Goal: Find specific page/section: Find specific page/section

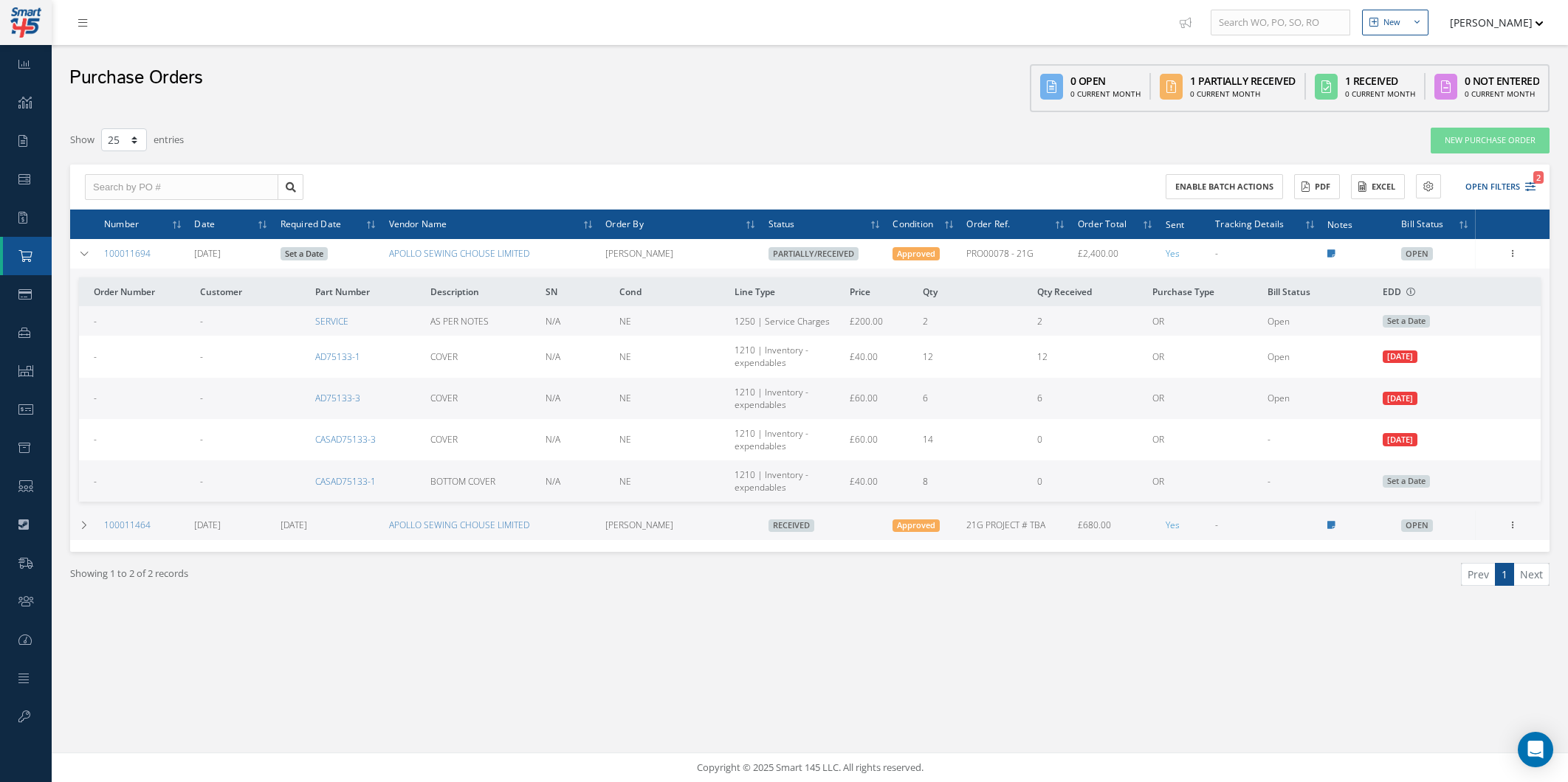
select select "25"
click at [53, 65] on div "Purchase Orders 0 Open 0 Current Month 1 Partially Received 0 Current Month 1 R…" at bounding box center [809, 82] width 1516 height 75
click at [49, 65] on link "Dashboard" at bounding box center [26, 64] width 51 height 39
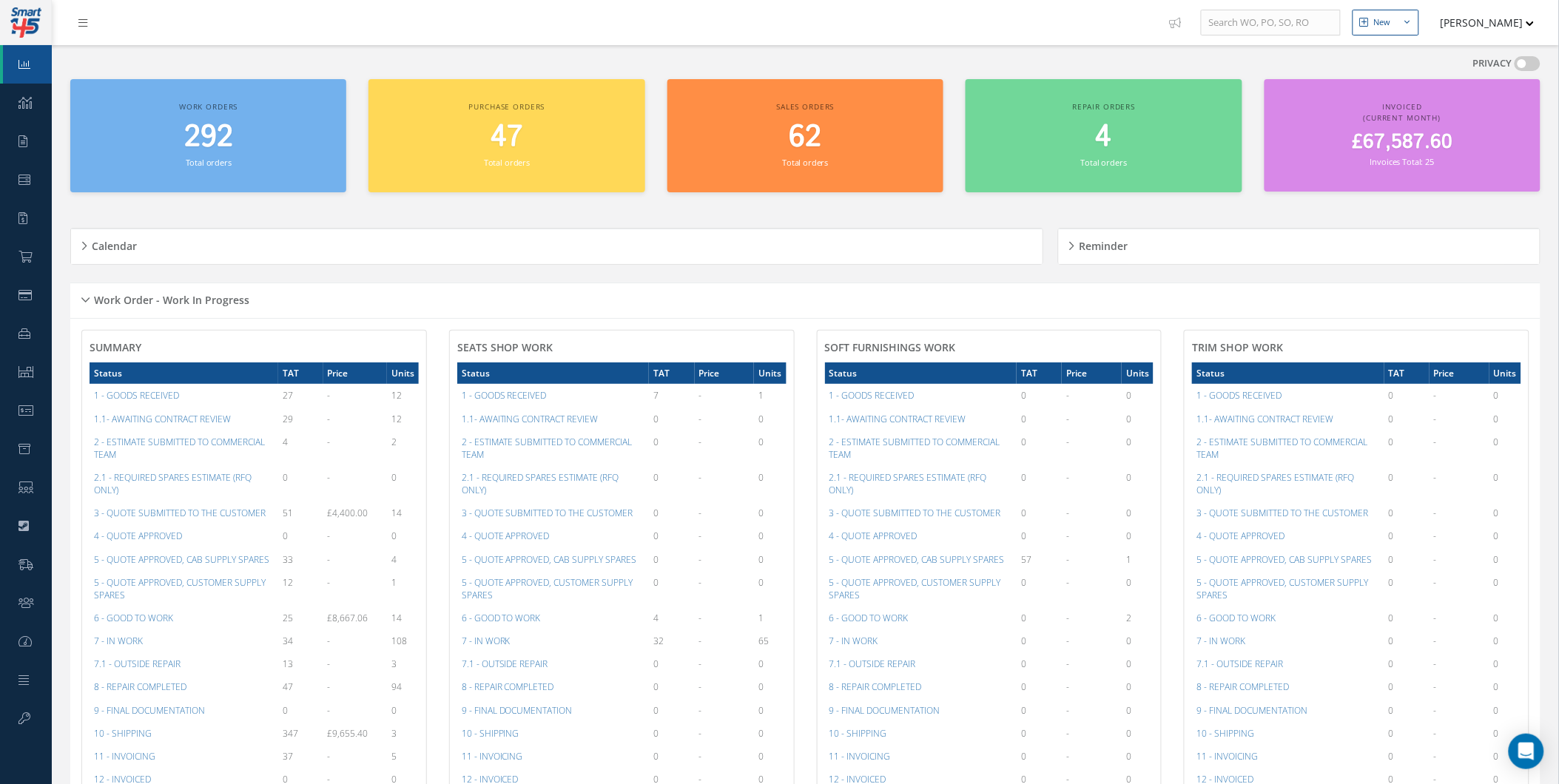
click at [211, 246] on div "Calendar" at bounding box center [557, 246] width 972 height 23
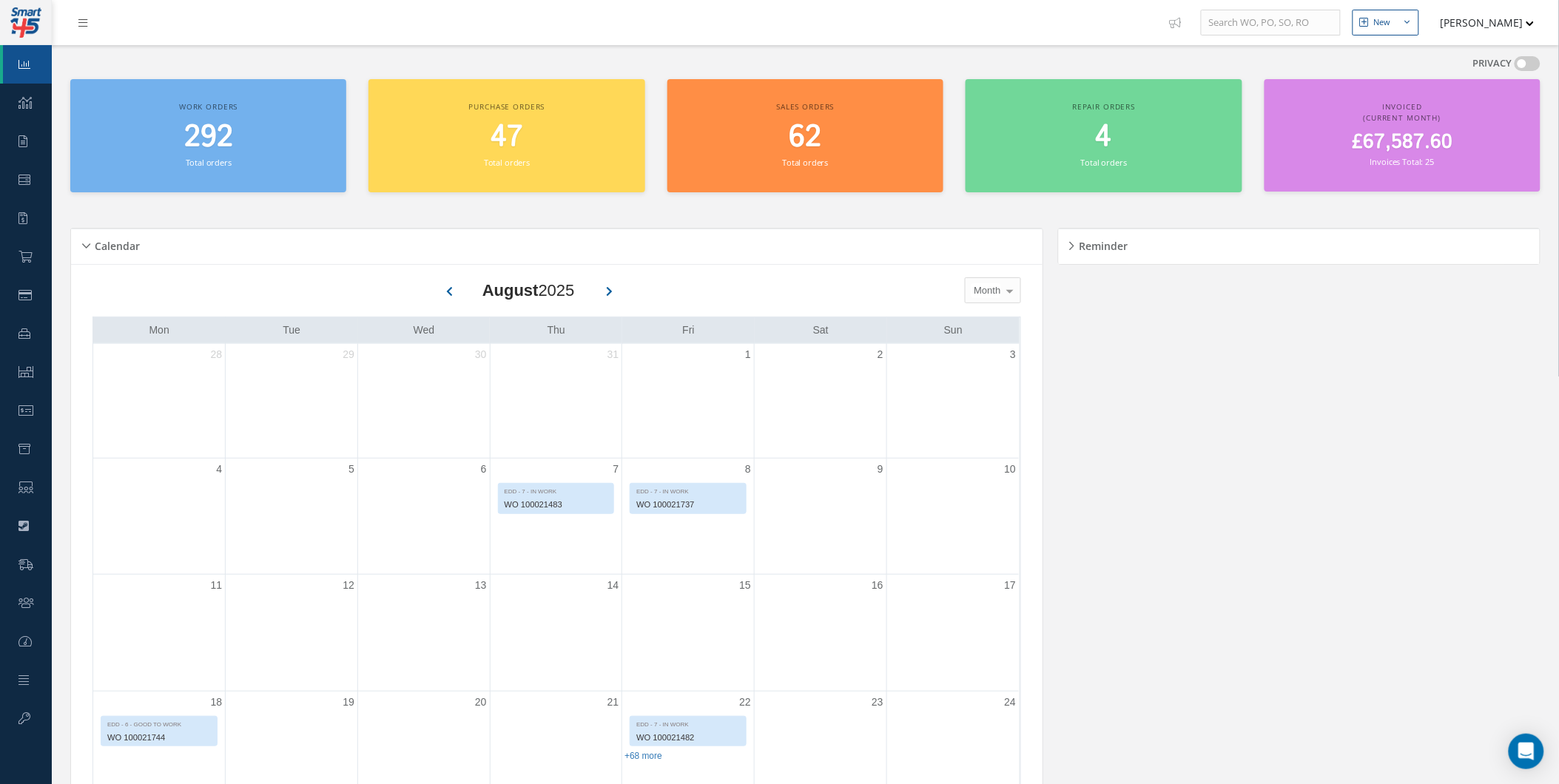
click at [211, 246] on div "Calendar" at bounding box center [557, 246] width 972 height 23
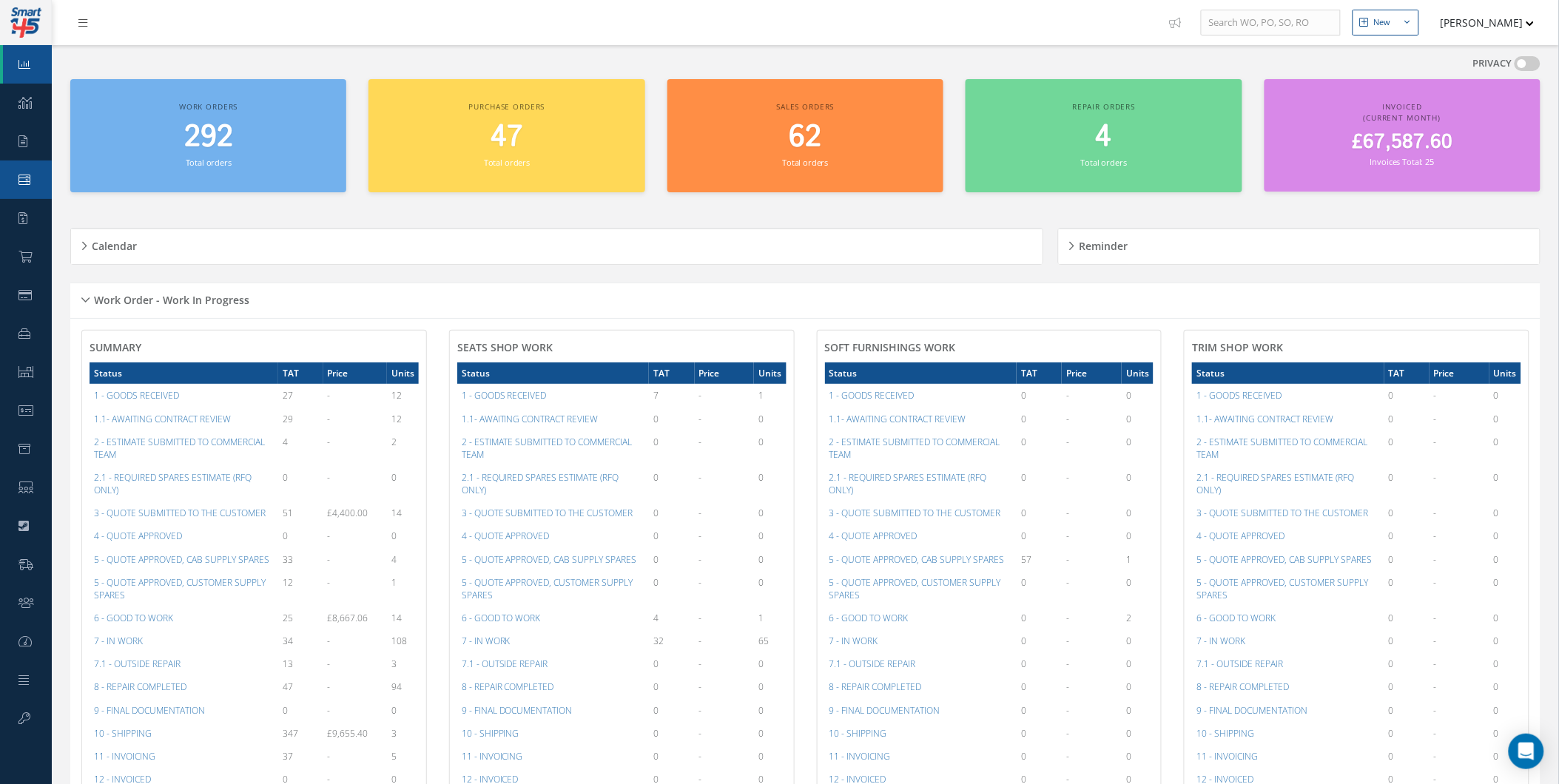
click at [20, 172] on link "Work Order" at bounding box center [26, 180] width 52 height 39
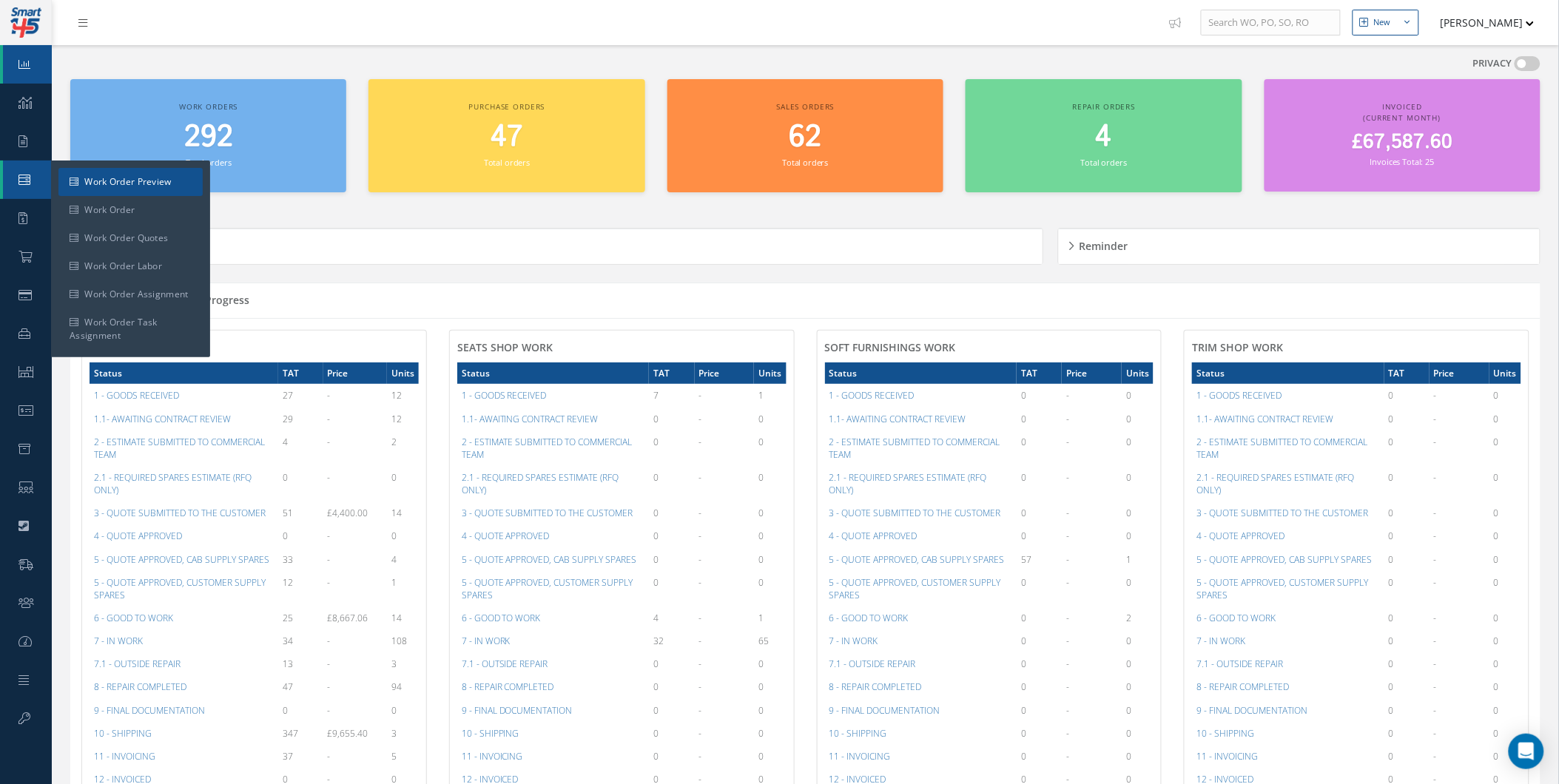
click at [63, 187] on link "Work Order Preview" at bounding box center [130, 182] width 144 height 28
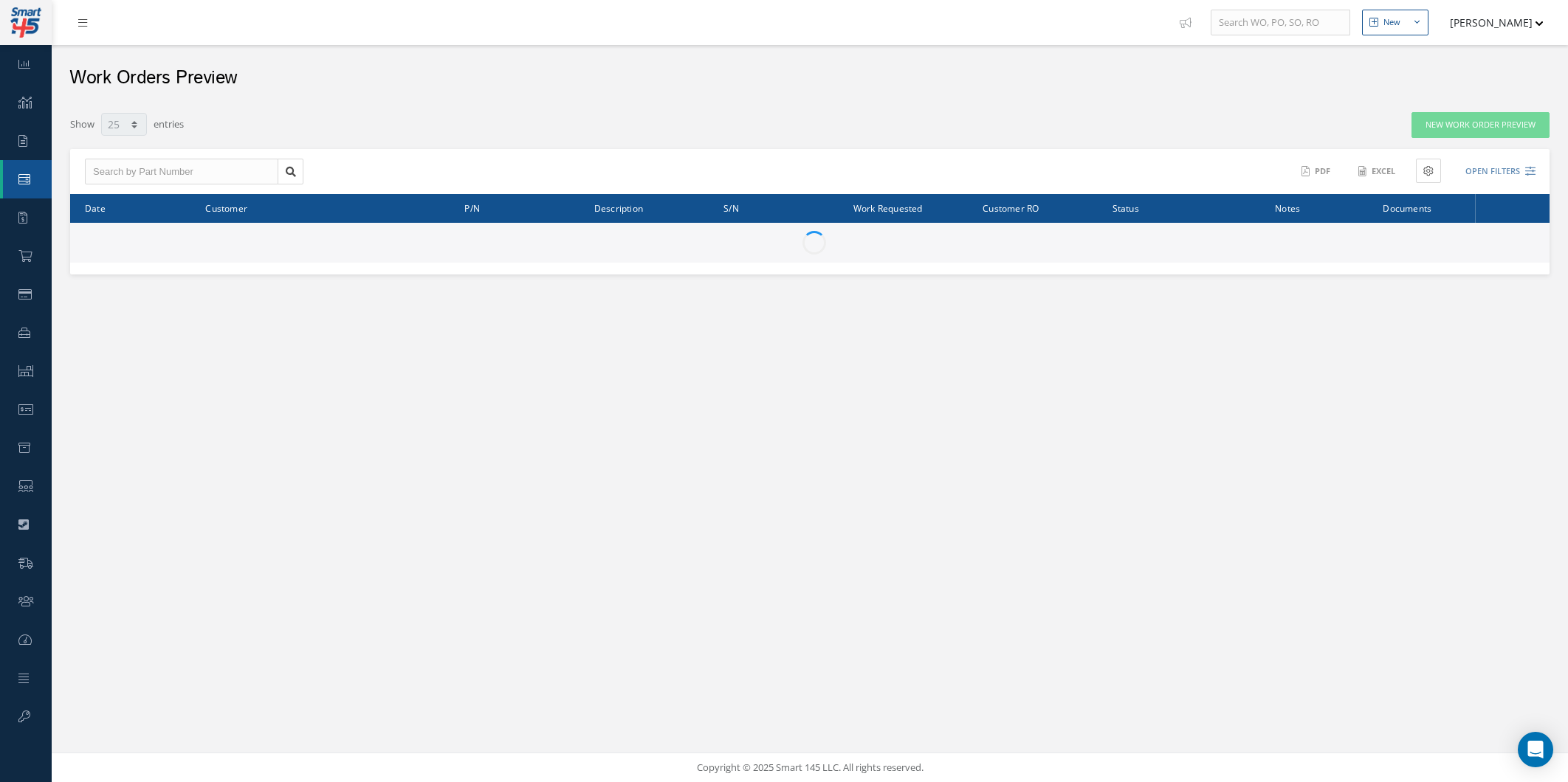
select select "25"
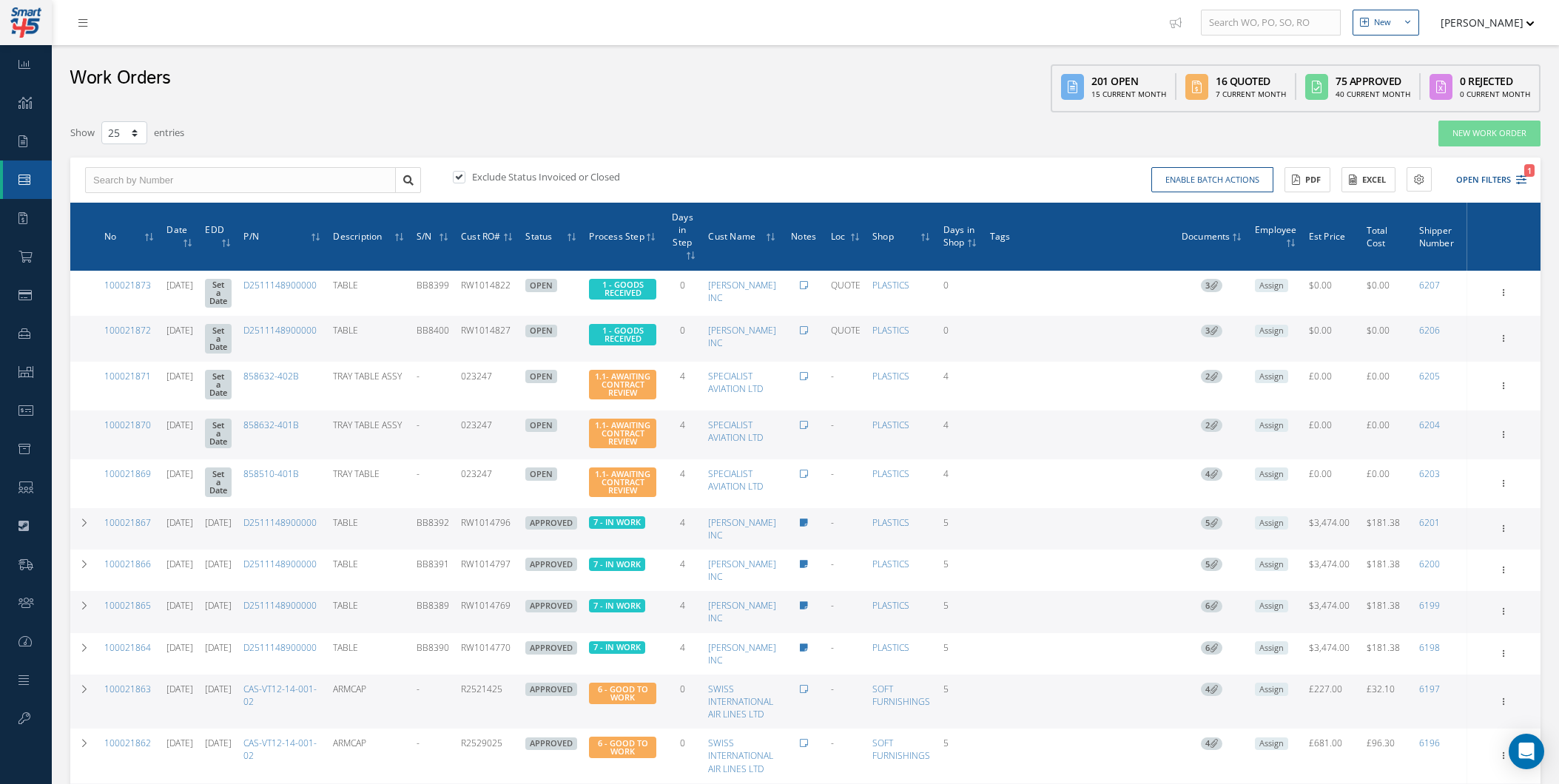
select select "25"
